Goal: Information Seeking & Learning: Learn about a topic

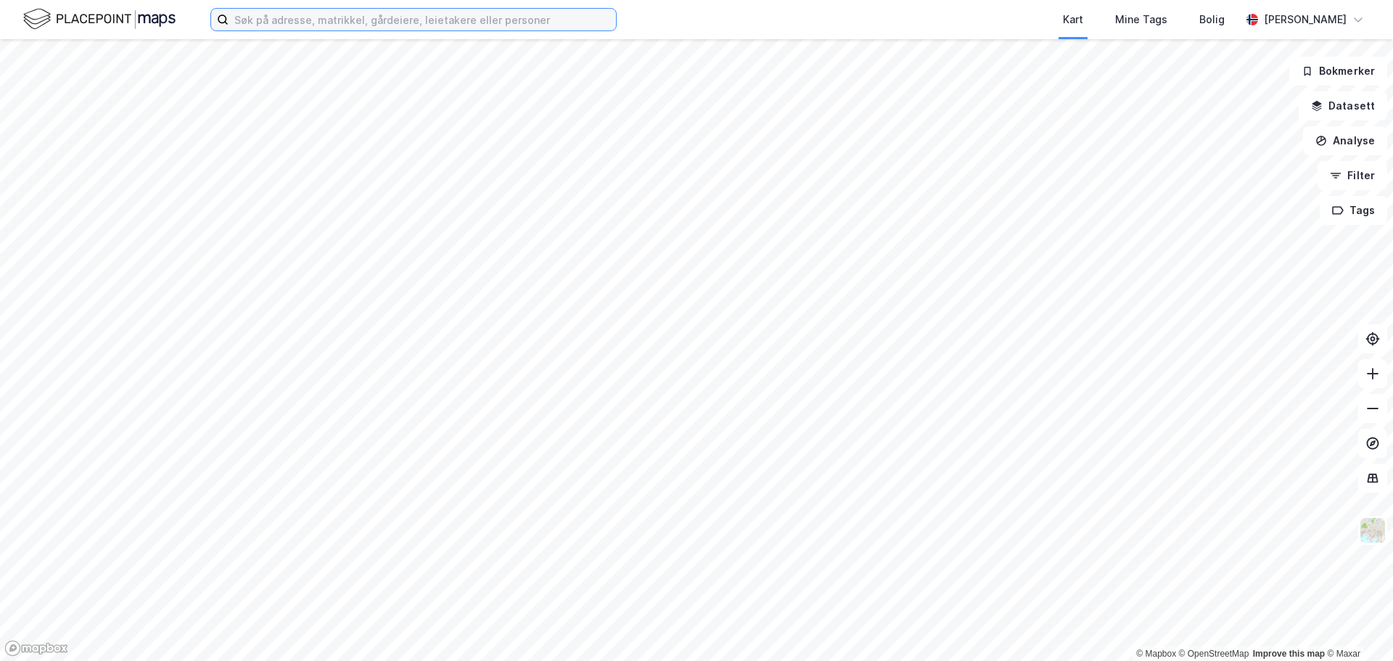
click at [336, 19] on input at bounding box center [422, 20] width 387 height 22
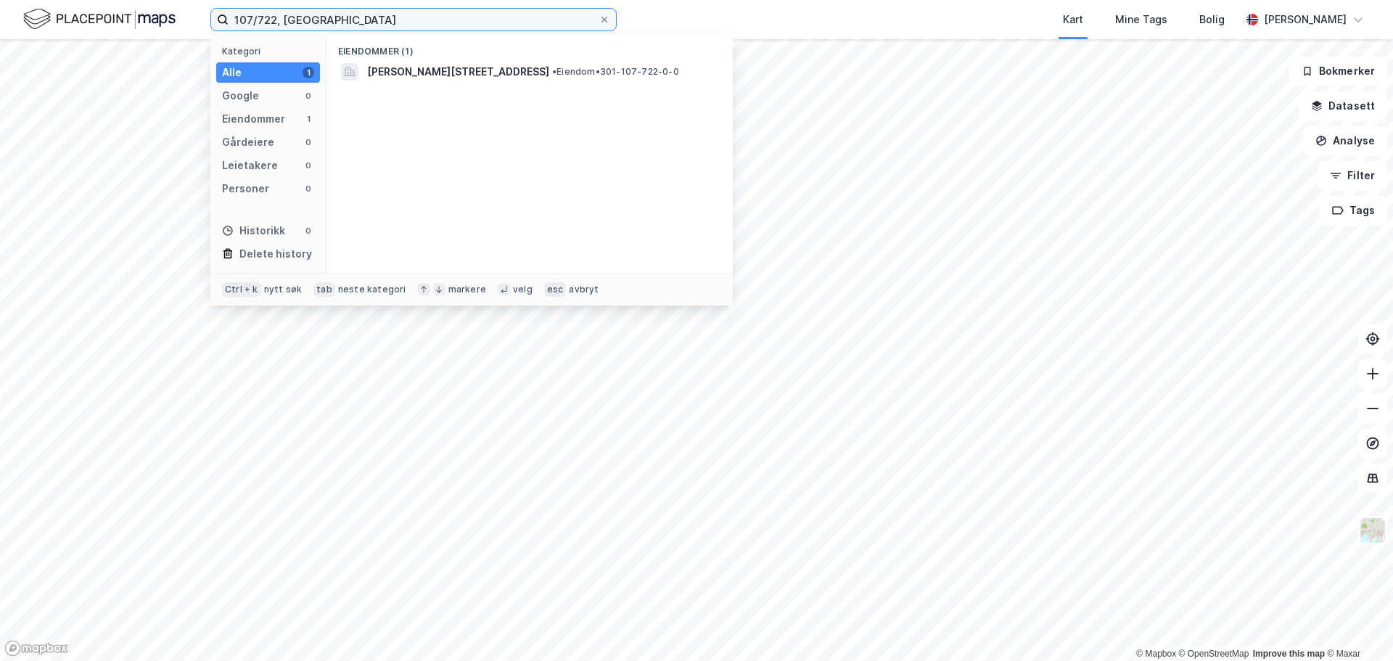
type input "107/722, [GEOGRAPHIC_DATA]"
click at [436, 54] on div "Eiendommer (1)" at bounding box center [529, 47] width 406 height 26
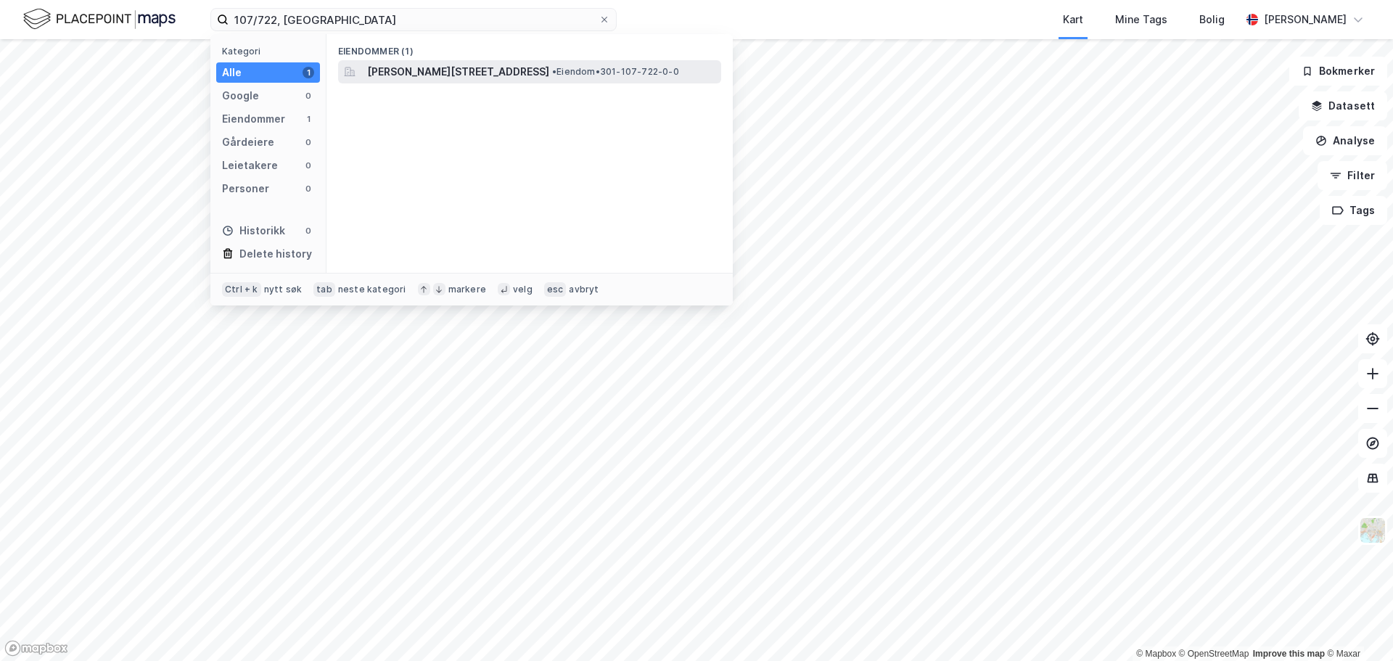
click at [435, 75] on span "[PERSON_NAME][STREET_ADDRESS]" at bounding box center [458, 71] width 182 height 17
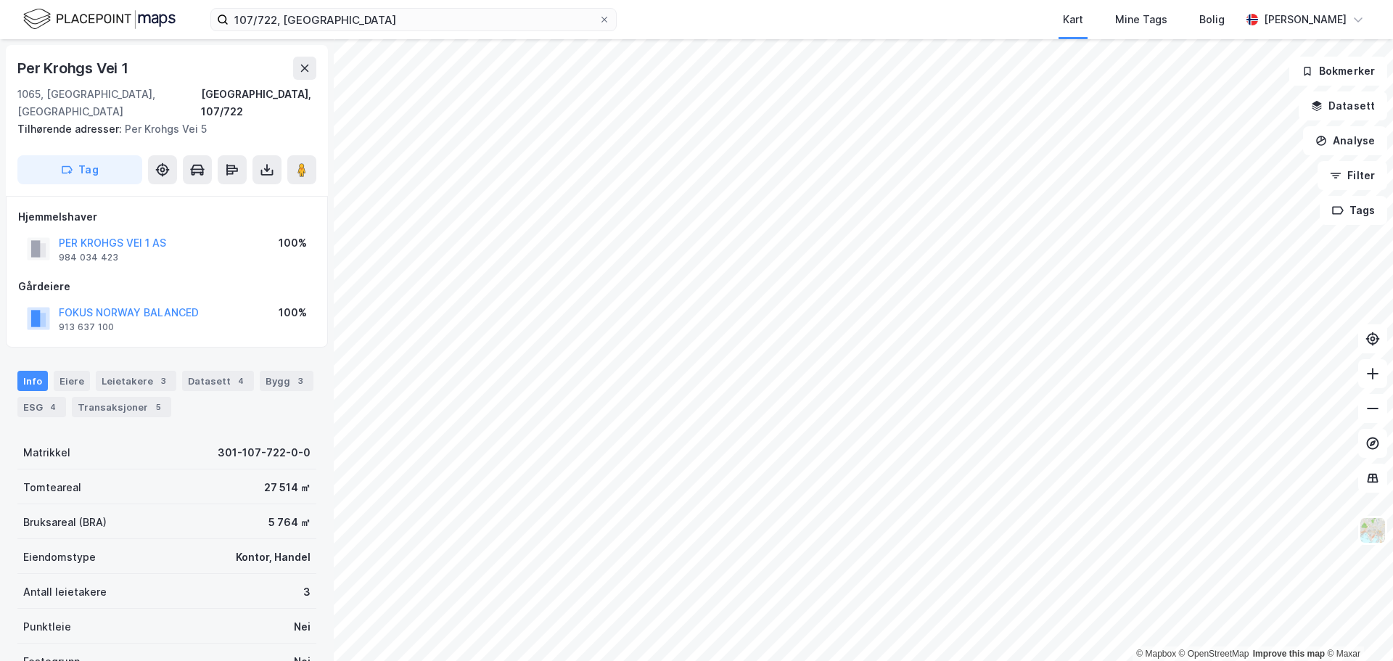
scroll to position [147, 0]
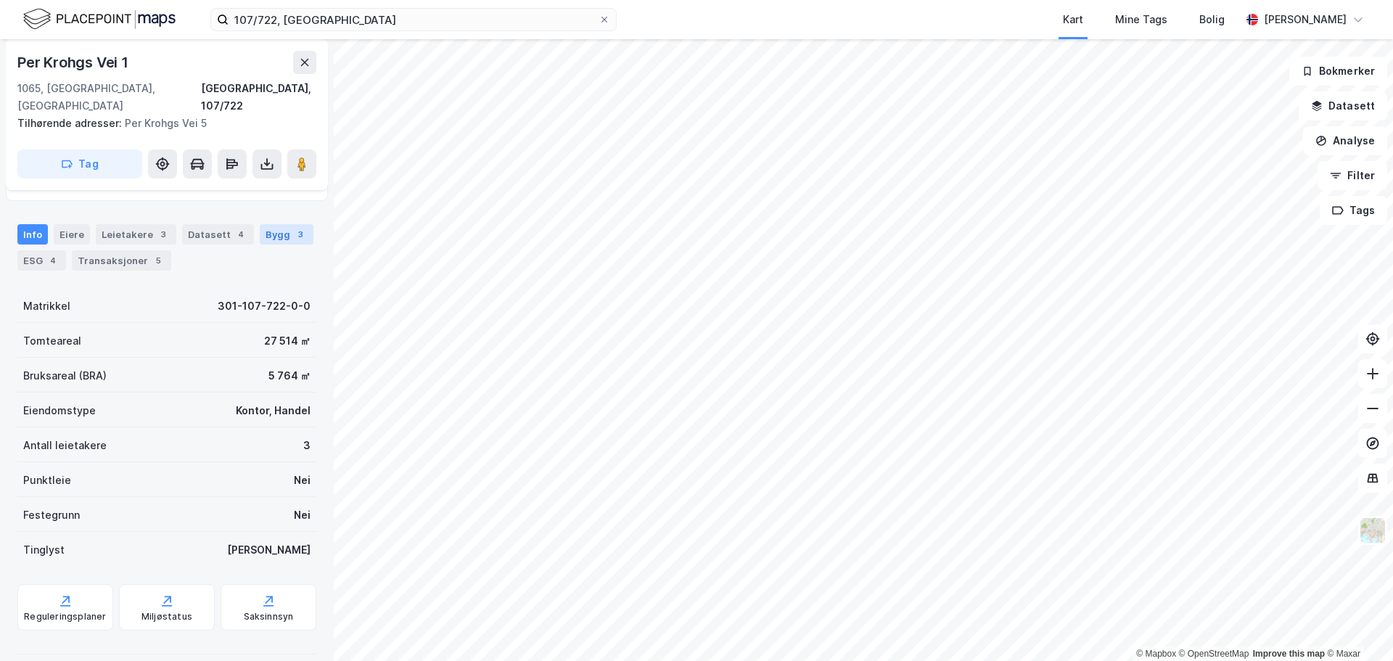
click at [293, 227] on div "3" at bounding box center [300, 234] width 15 height 15
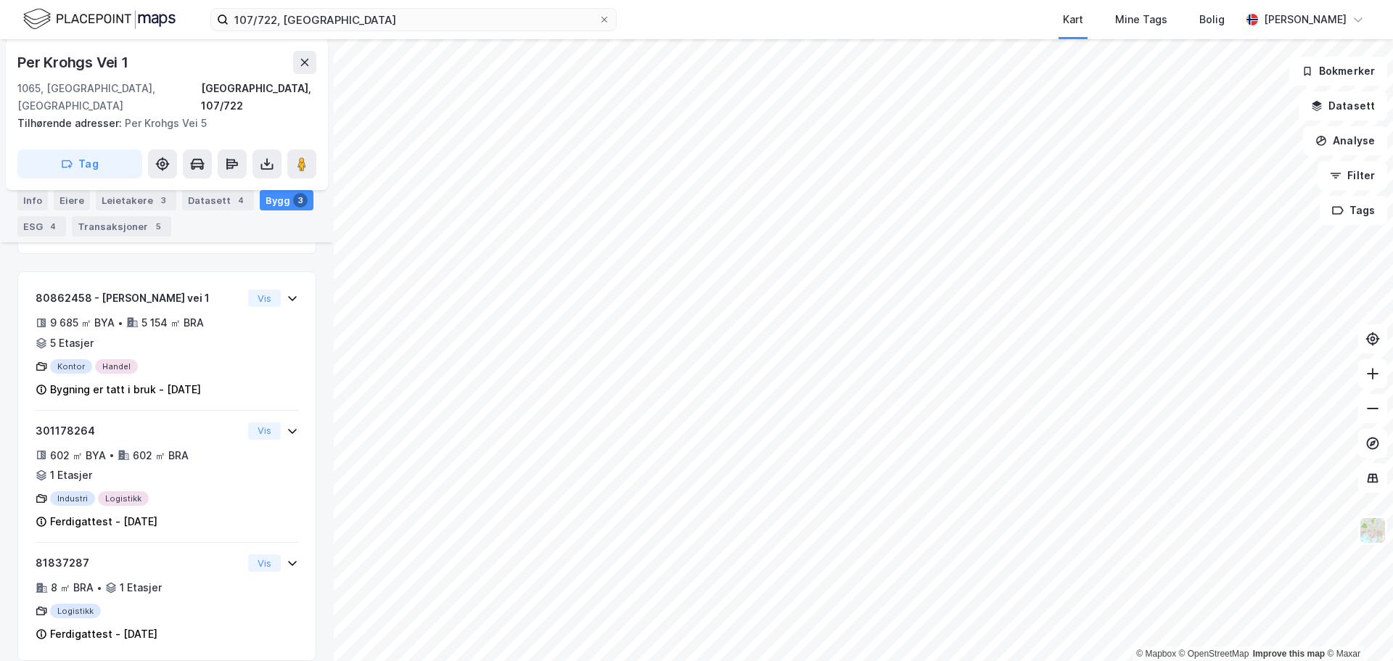
scroll to position [224, 0]
